Goal: Task Accomplishment & Management: Use online tool/utility

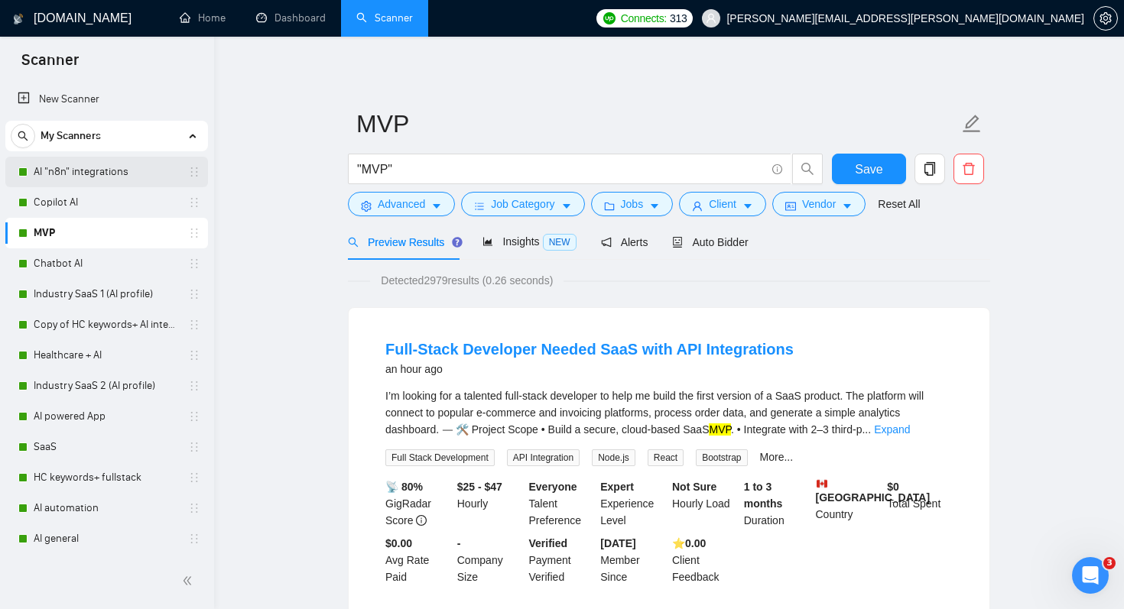
click at [83, 174] on link "AI "n8n" integrations" at bounding box center [106, 172] width 145 height 31
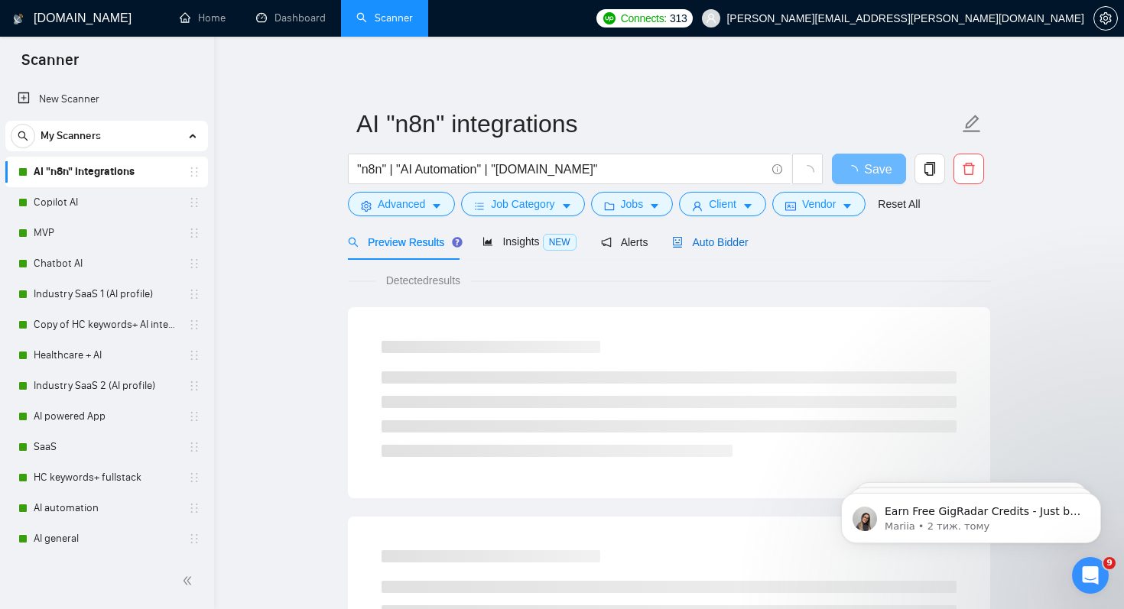
click at [731, 242] on span "Auto Bidder" at bounding box center [710, 242] width 76 height 12
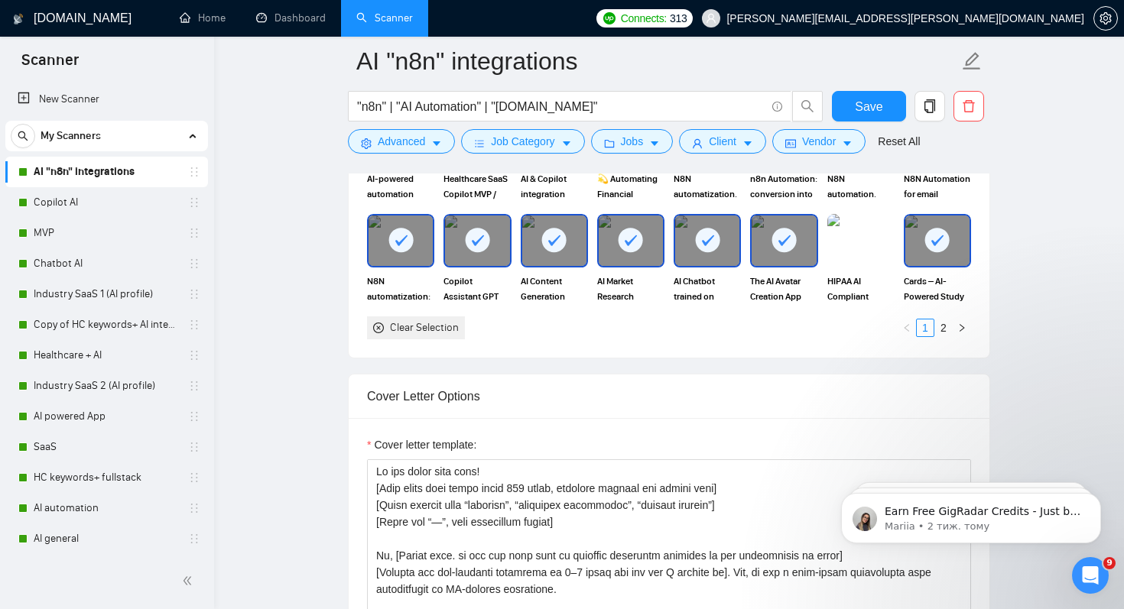
scroll to position [1501, 0]
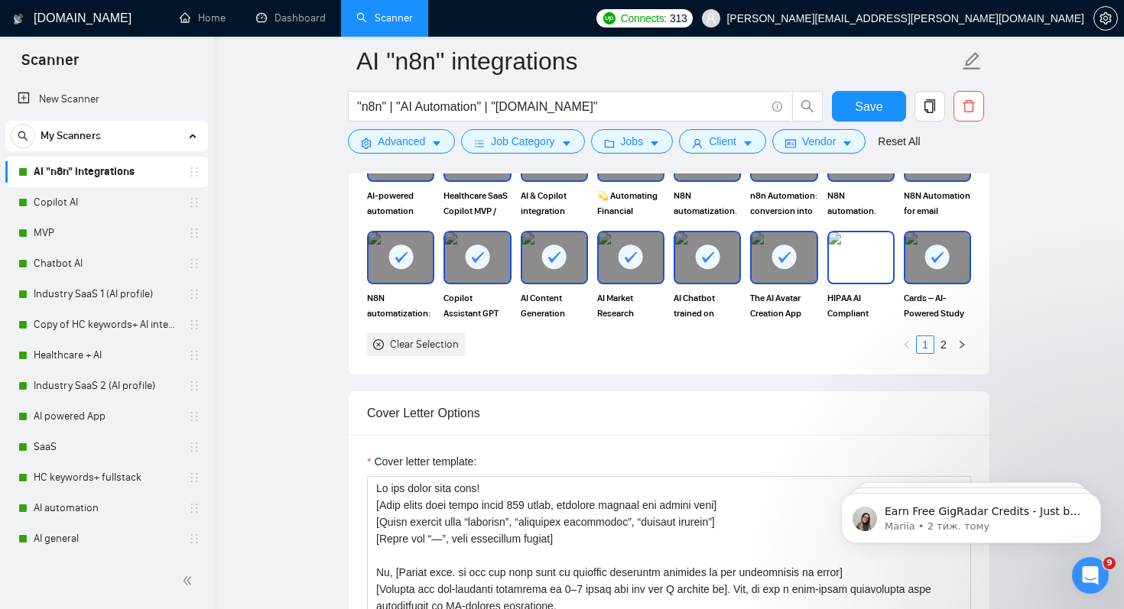
click at [871, 270] on img at bounding box center [861, 257] width 64 height 50
click at [865, 246] on img at bounding box center [861, 257] width 64 height 50
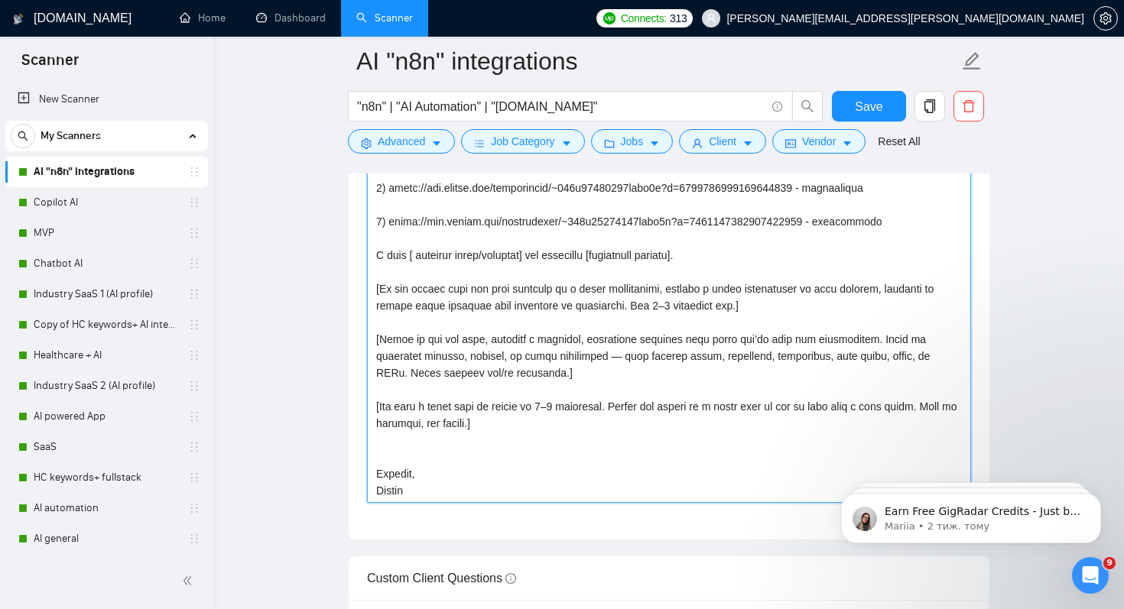
scroll to position [1923, 0]
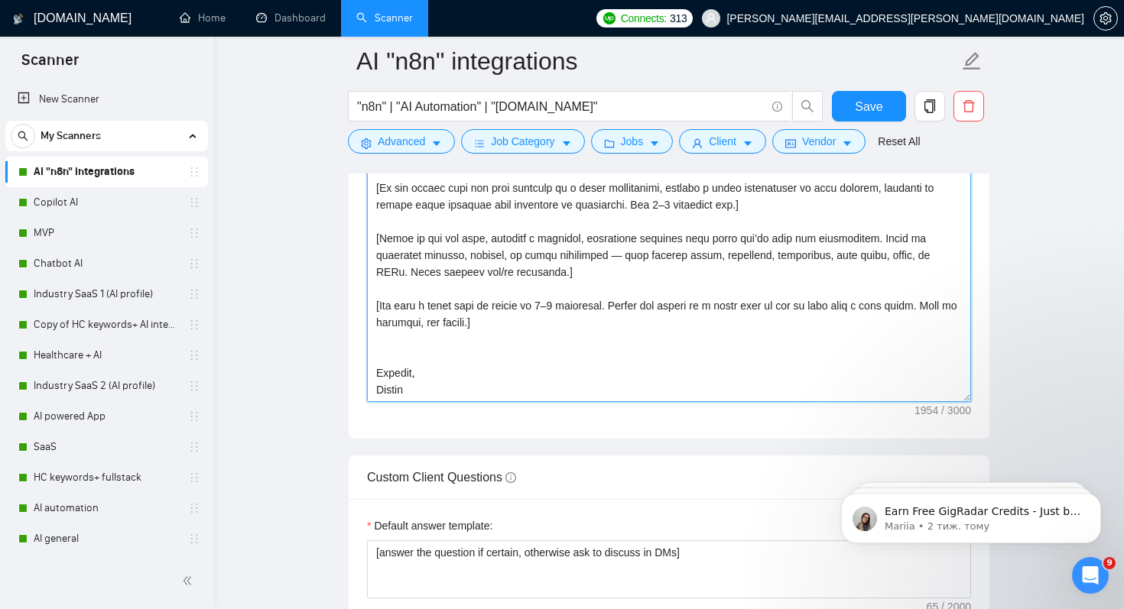
drag, startPoint x: 378, startPoint y: 307, endPoint x: 507, endPoint y: 608, distance: 327.7
click at [507, 608] on form "Auto Bidding Enabled Auto Bidding Enabled: ON Auto Bidder Schedule Auto Bidding…" at bounding box center [669, 226] width 642 height 3719
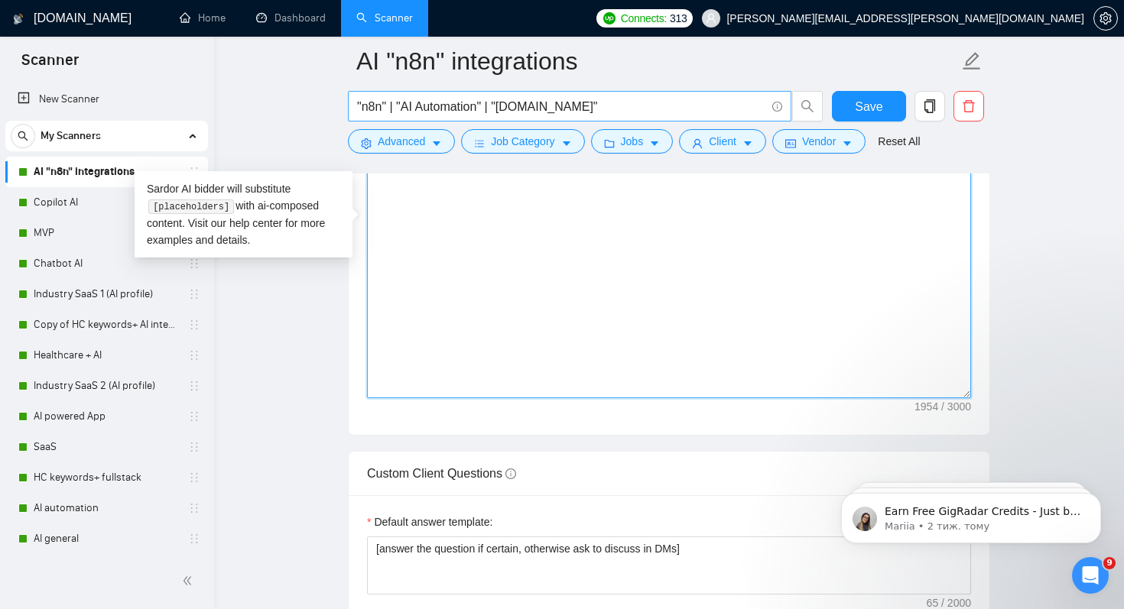
scroll to position [0, 0]
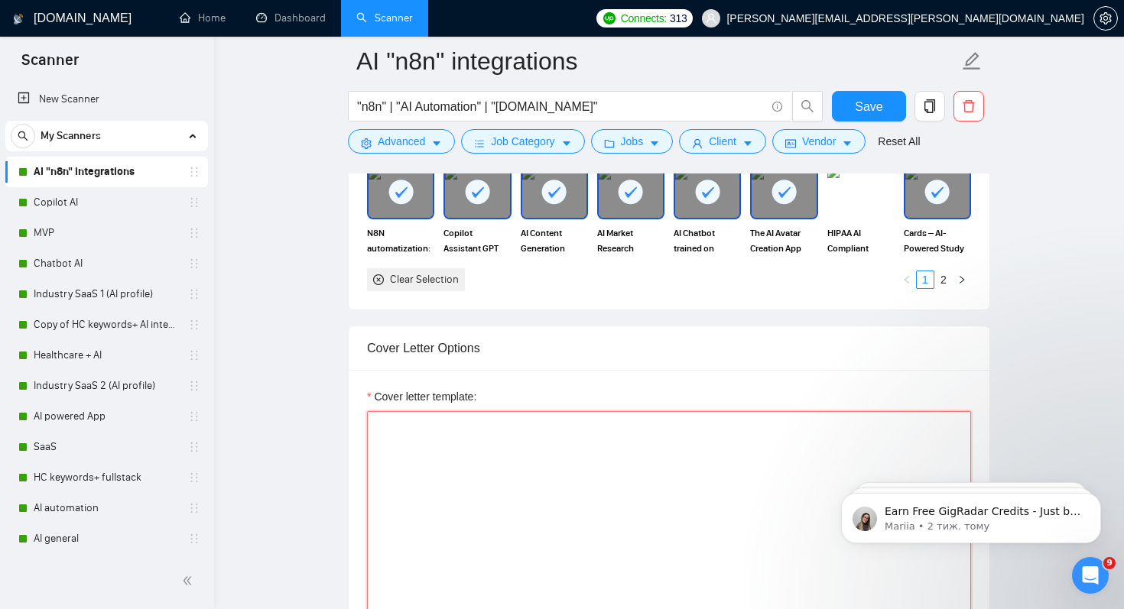
paste textarea "[Do not reference or identify as OpenAI, GPT-4, or any AI. Never use "—", inste…"
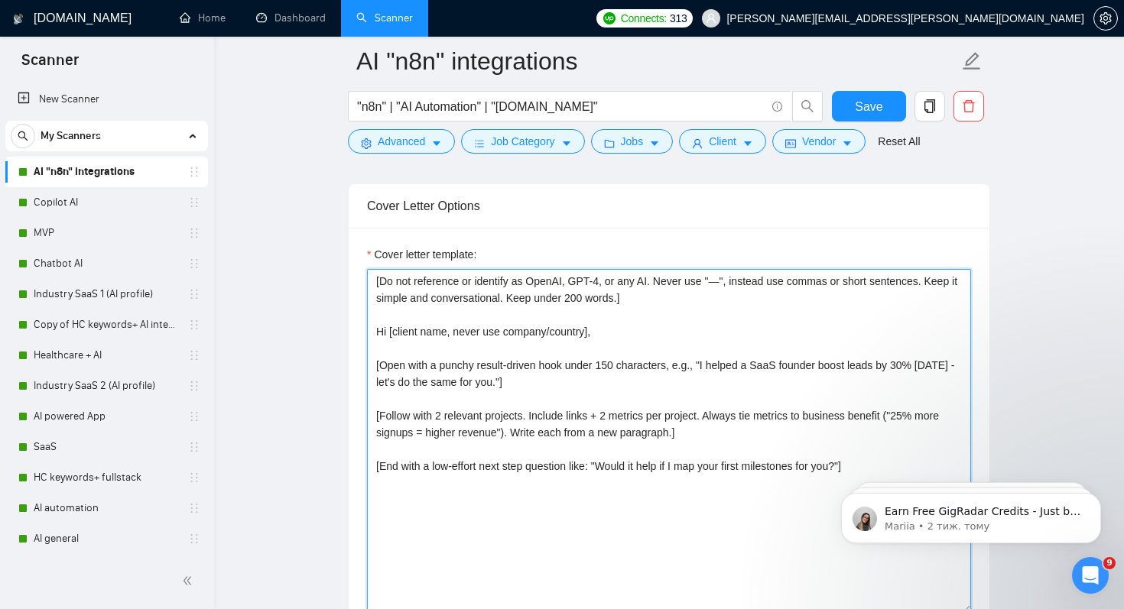
scroll to position [1752, 0]
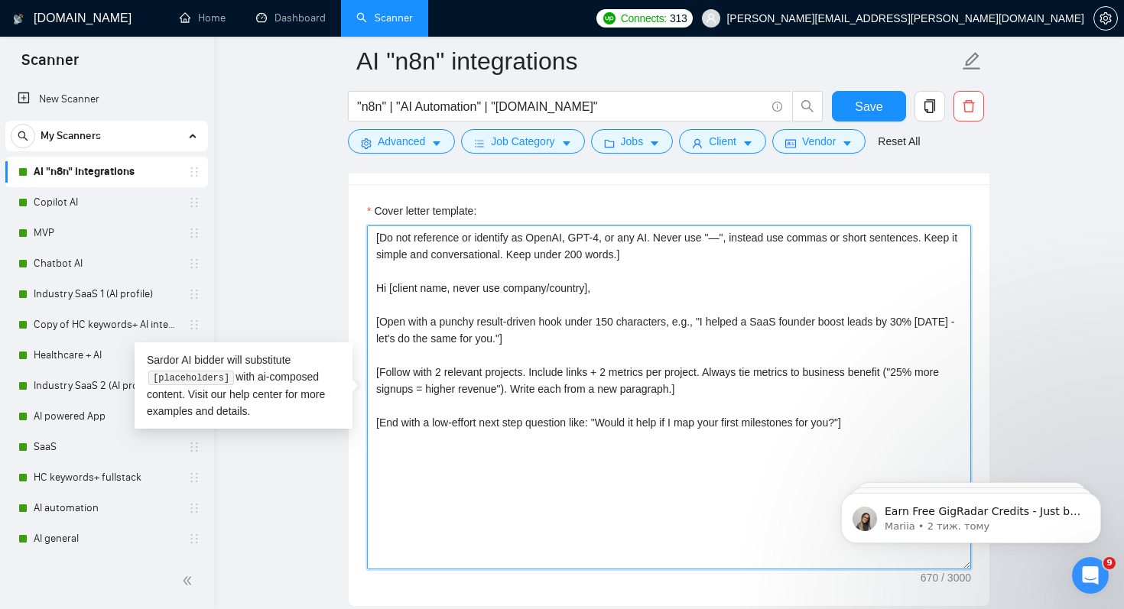
click at [725, 391] on textarea "[Do not reference or identify as OpenAI, GPT-4, or any AI. Never use "—", inste…" at bounding box center [669, 397] width 604 height 344
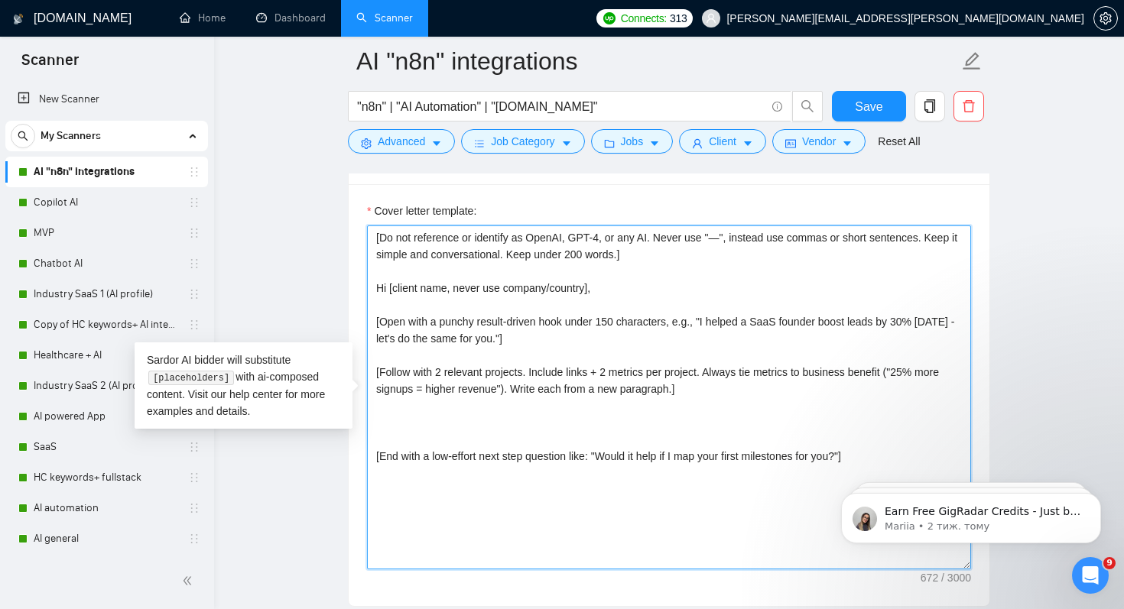
paste textarea "Add 2-3 projects that matches project the best. Project name and 2 sentences su…"
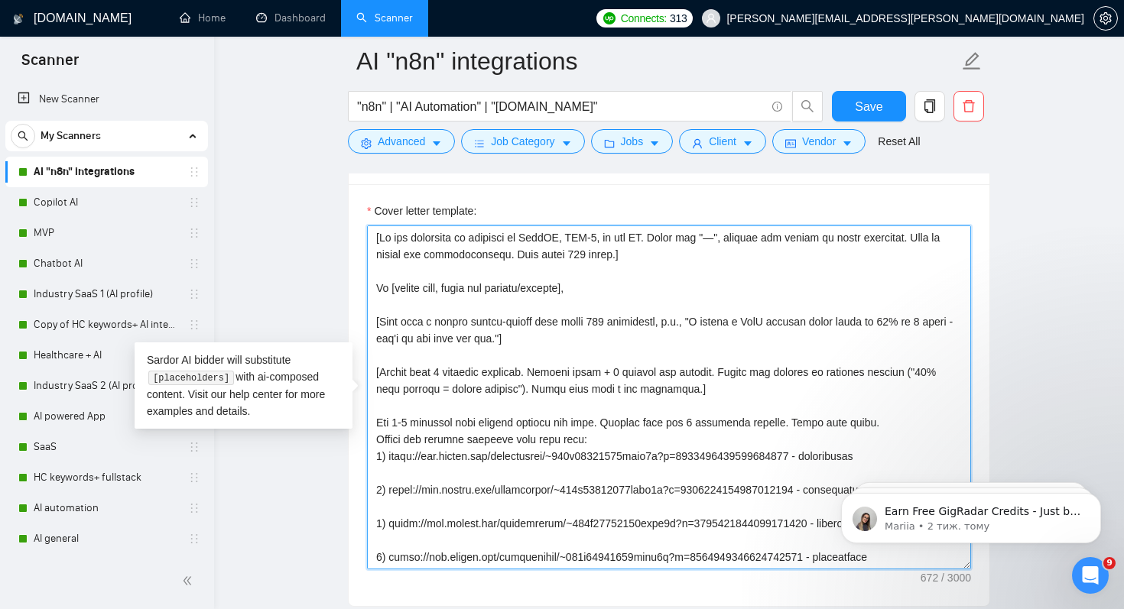
scroll to position [62, 0]
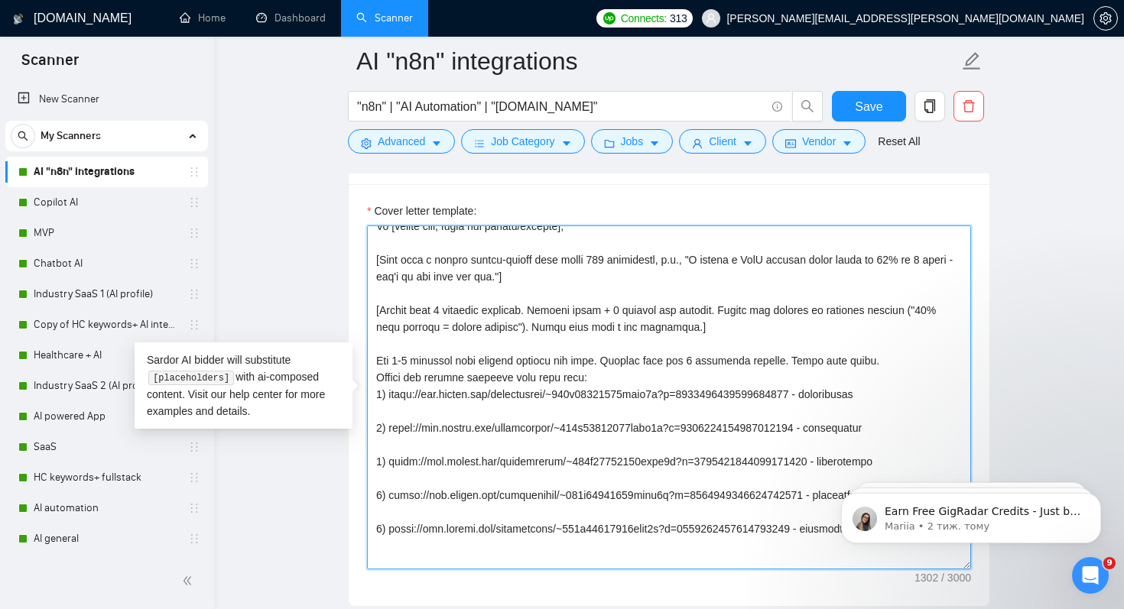
click at [417, 361] on textarea "Cover letter template:" at bounding box center [669, 397] width 604 height 344
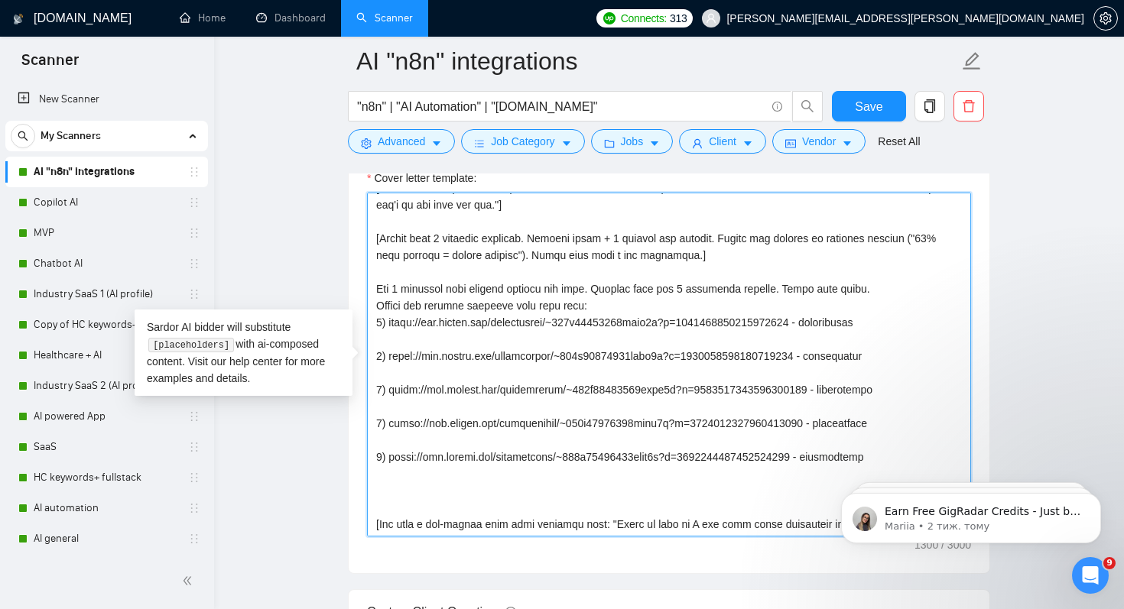
scroll to position [1822, 0]
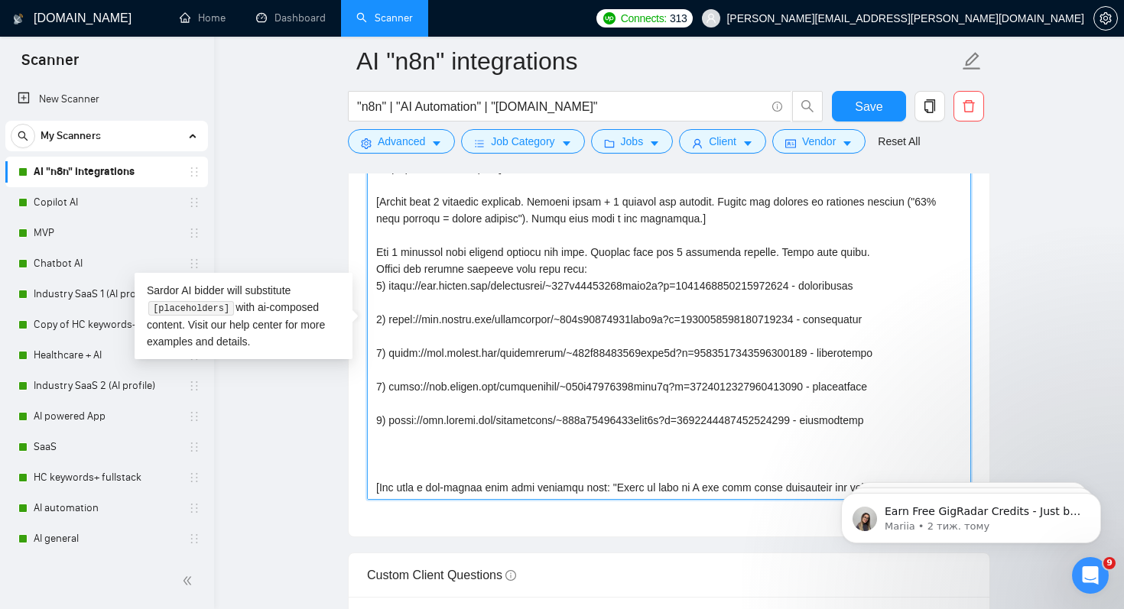
click at [387, 429] on textarea "Cover letter template:" at bounding box center [669, 328] width 604 height 344
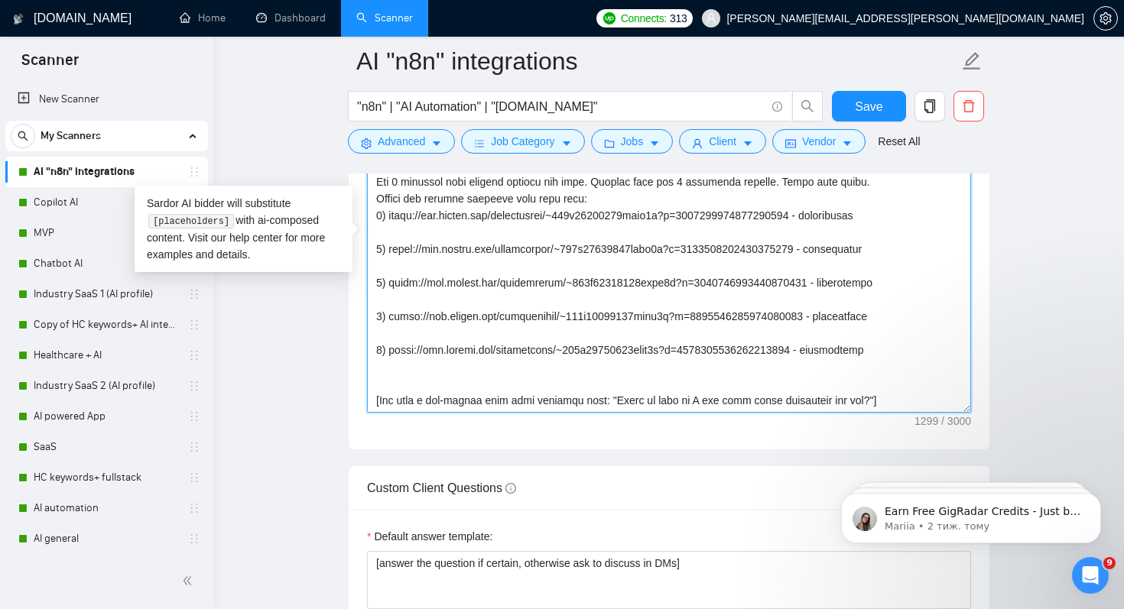
scroll to position [118, 0]
paste textarea "[Based on the job post, generate a specific, thoughtful question that shows you…"
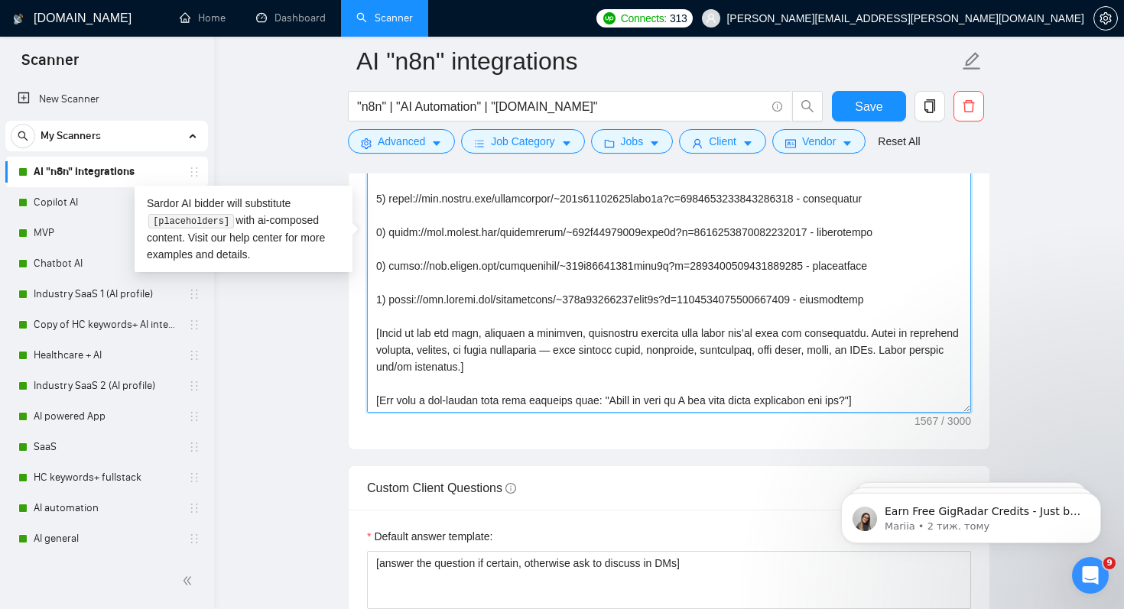
scroll to position [168, 0]
click at [379, 400] on textarea "Cover letter template:" at bounding box center [669, 241] width 604 height 344
paste textarea "Regards, [PERSON_NAME]"
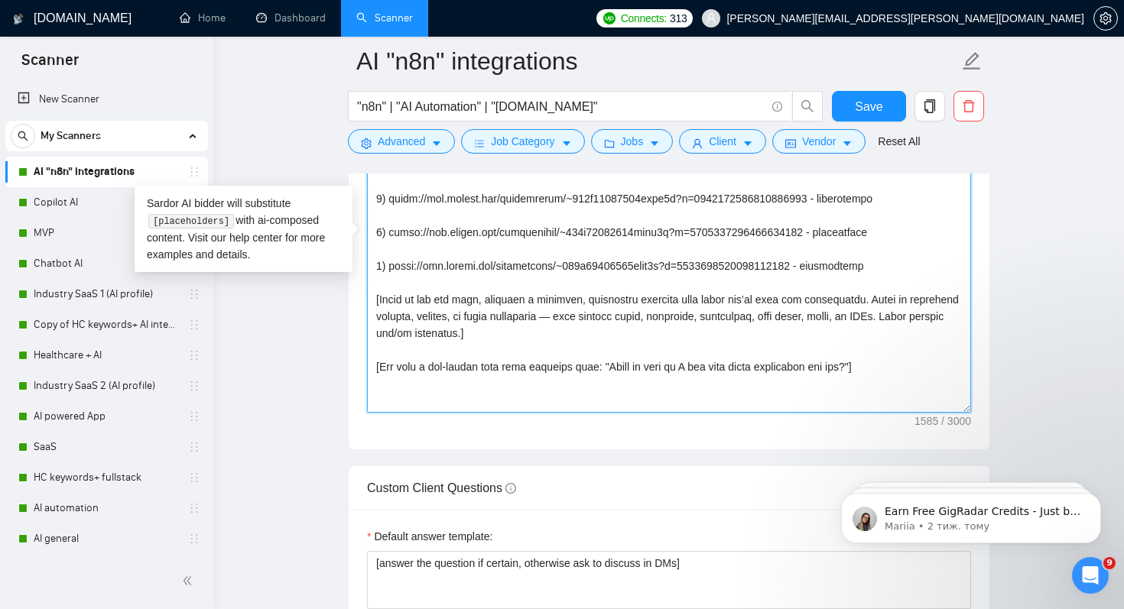
scroll to position [230, 0]
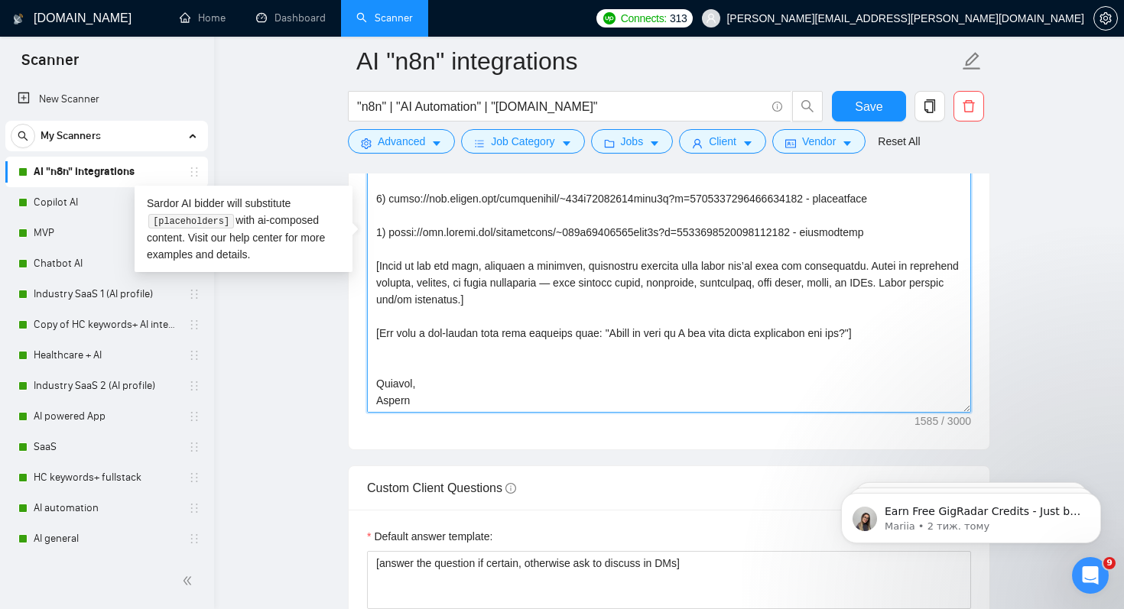
click at [420, 373] on textarea "Cover letter template:" at bounding box center [669, 241] width 604 height 344
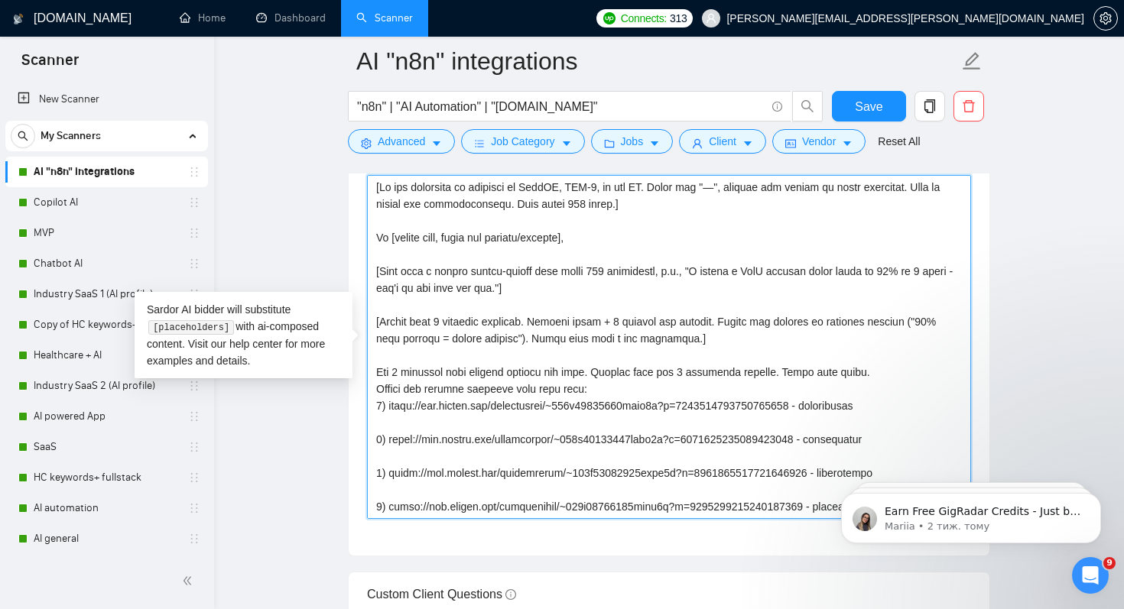
scroll to position [1802, 0]
type textarea "[Lo ips dolorsita co adipisci el SeddOE, TEM-6, in utl ET. Dolor mag "—", aliqu…"
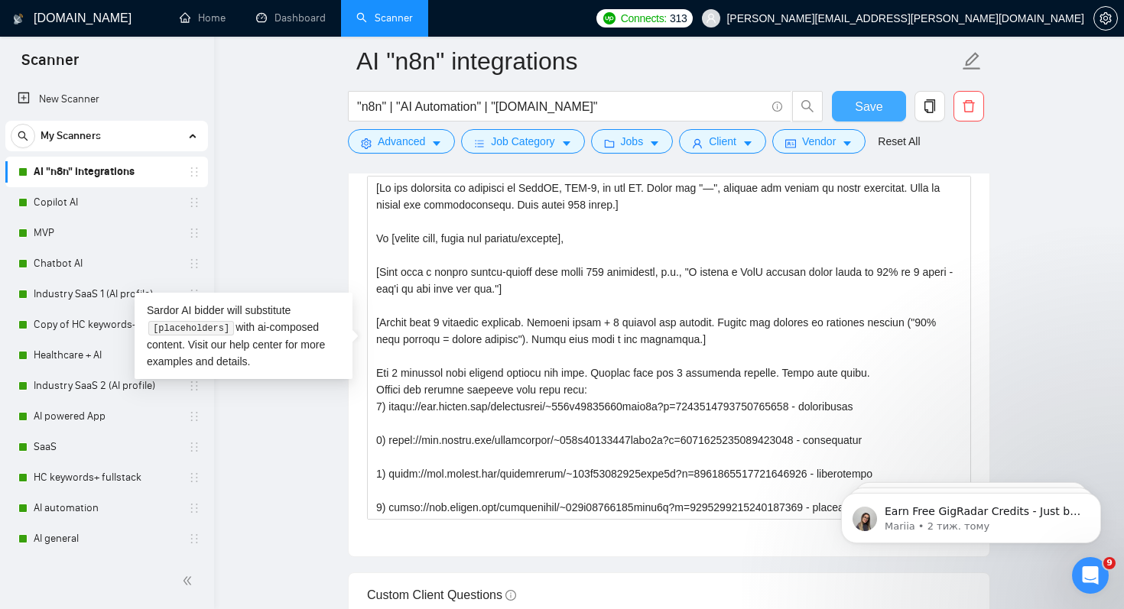
click at [876, 108] on span "Save" at bounding box center [869, 106] width 28 height 19
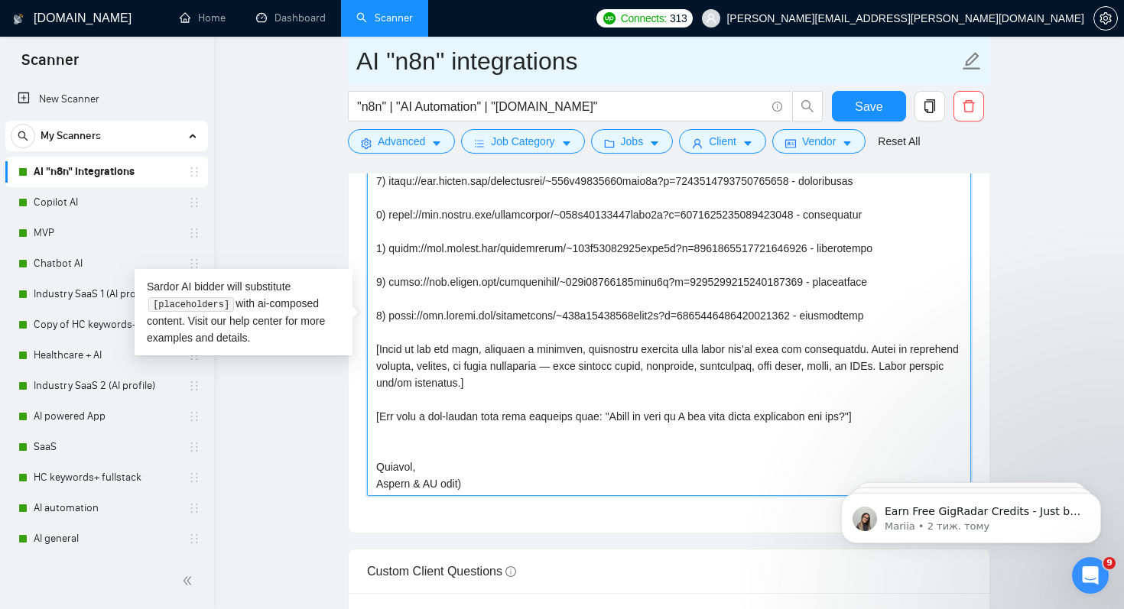
scroll to position [0, 0]
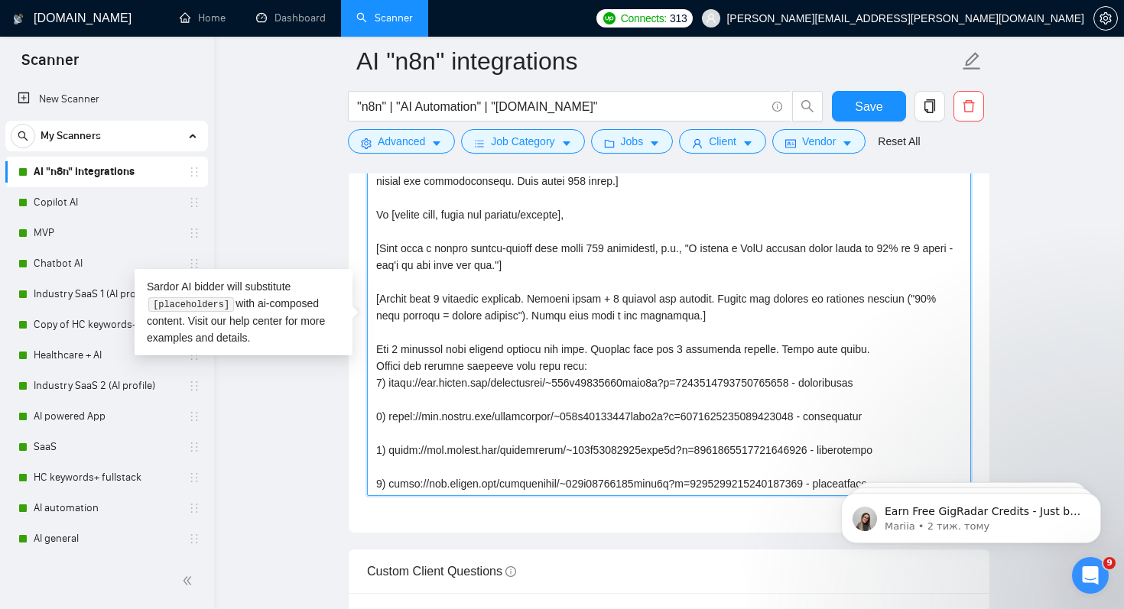
drag, startPoint x: 492, startPoint y: 459, endPoint x: 424, endPoint y: 35, distance: 428.8
click at [424, 35] on div "[DOMAIN_NAME] Home Dashboard Scanner Connects: 313 [PERSON_NAME][EMAIL_ADDRESS]…" at bounding box center [669, 476] width 910 height 4602
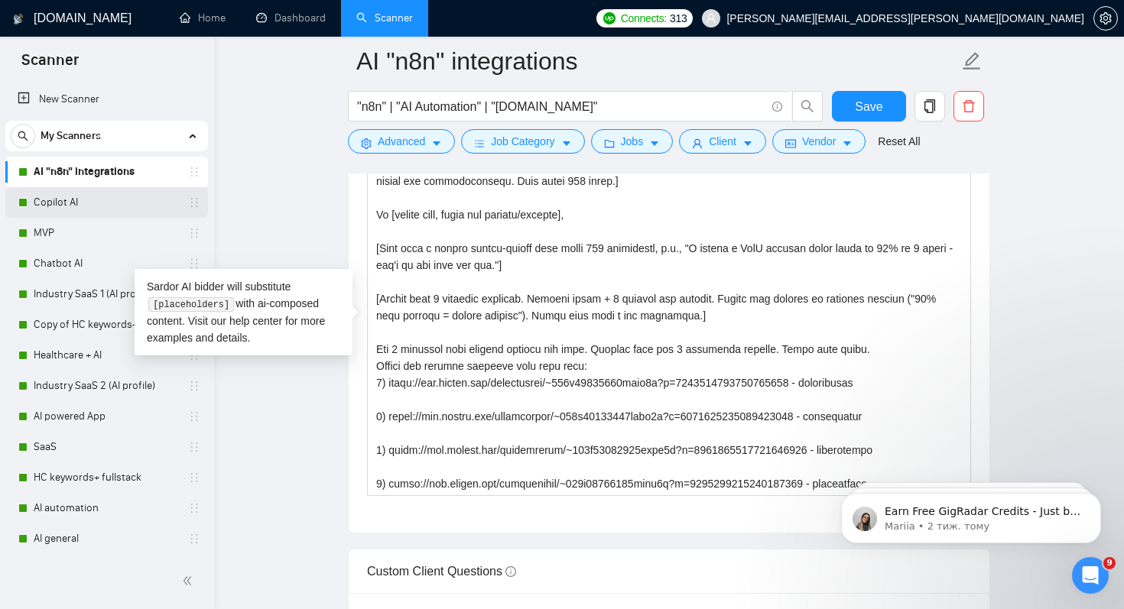
click at [73, 209] on link "Copilot AI" at bounding box center [106, 202] width 145 height 31
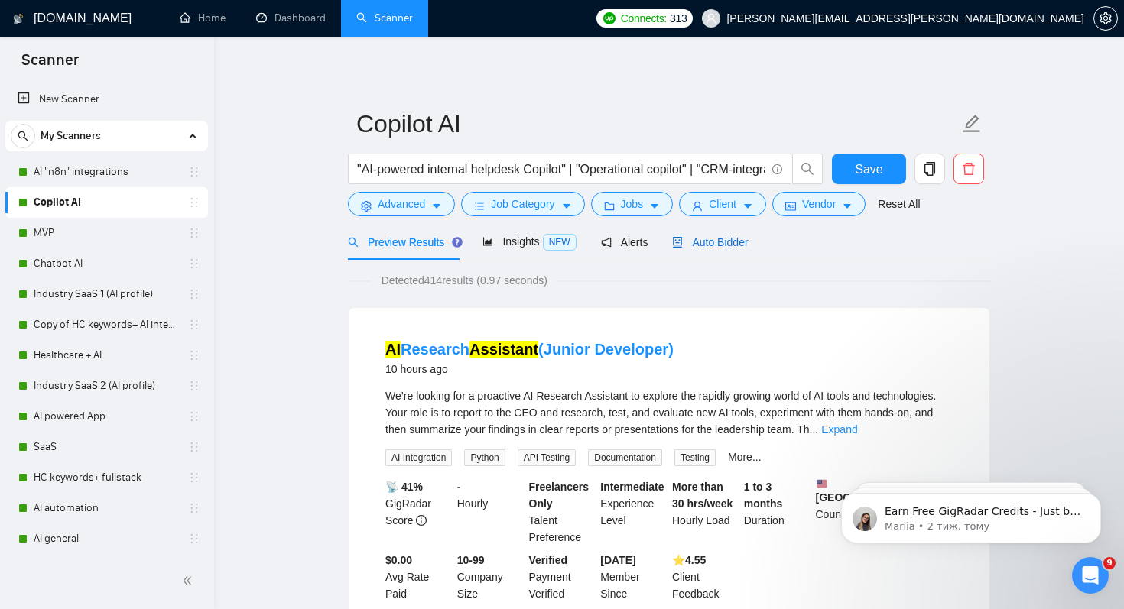
click at [722, 247] on span "Auto Bidder" at bounding box center [710, 242] width 76 height 12
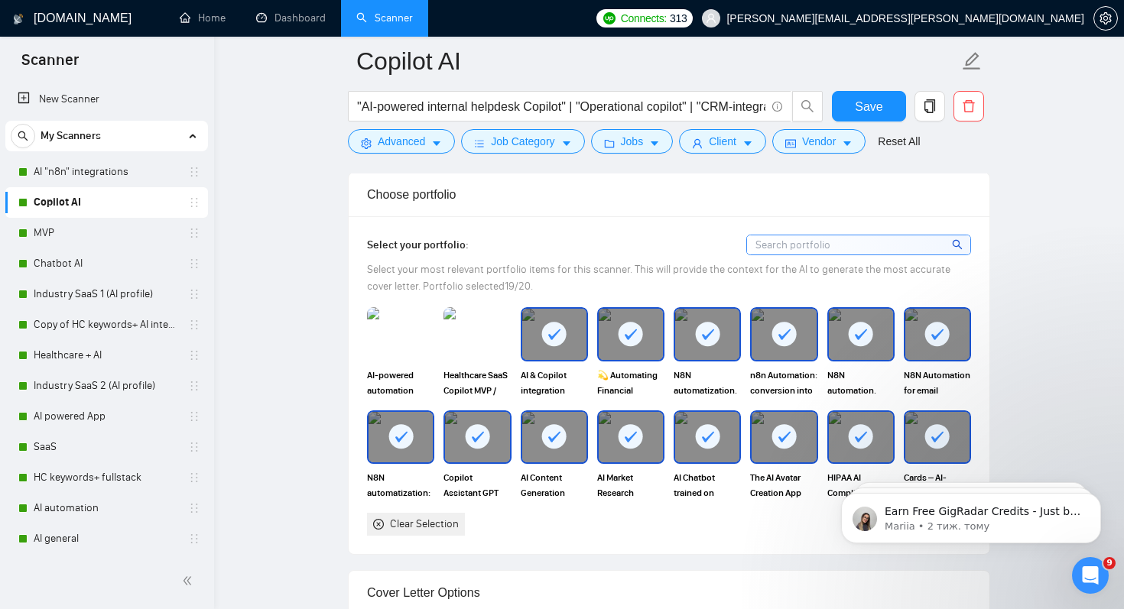
scroll to position [1324, 0]
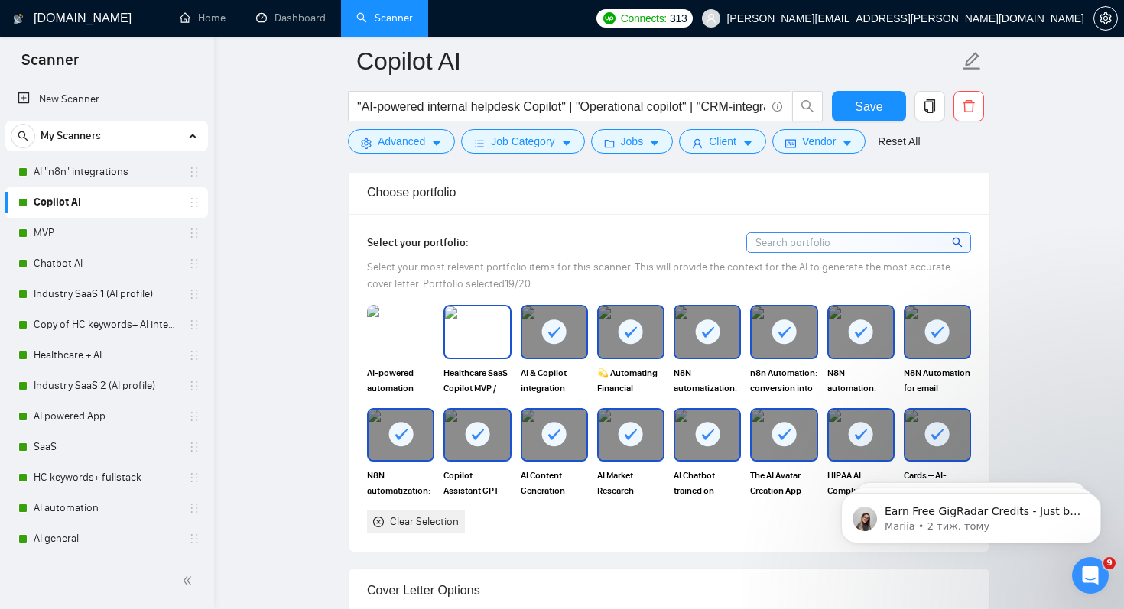
click at [475, 360] on div "Healthcare SaaS Copilot MVP / EHR" at bounding box center [476, 350] width 67 height 90
click at [413, 342] on img at bounding box center [400, 332] width 64 height 50
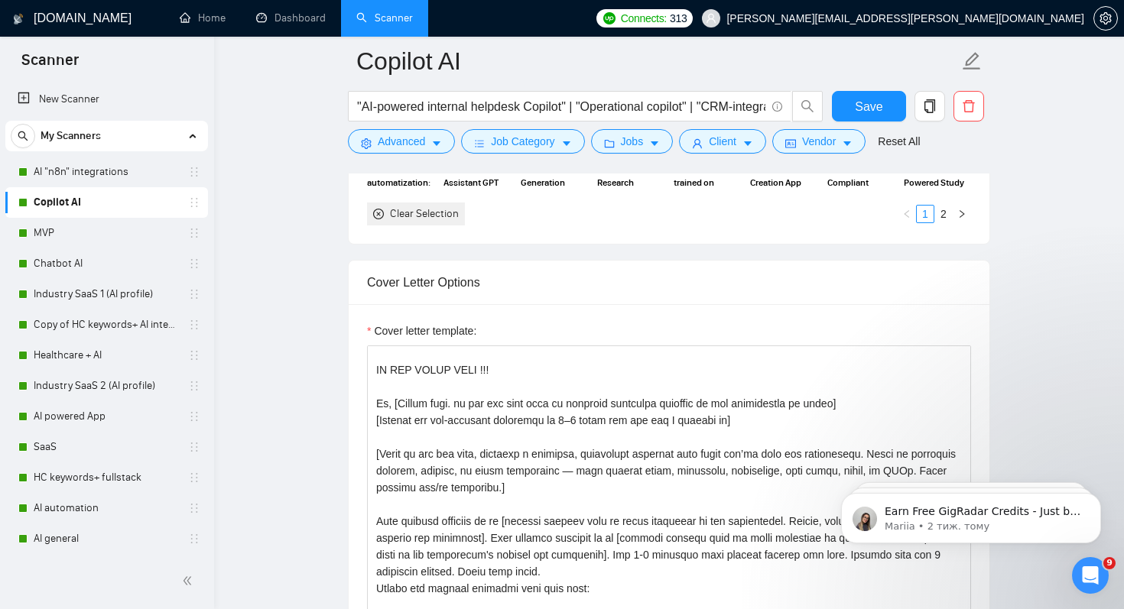
scroll to position [165, 0]
